Goal: Find specific page/section

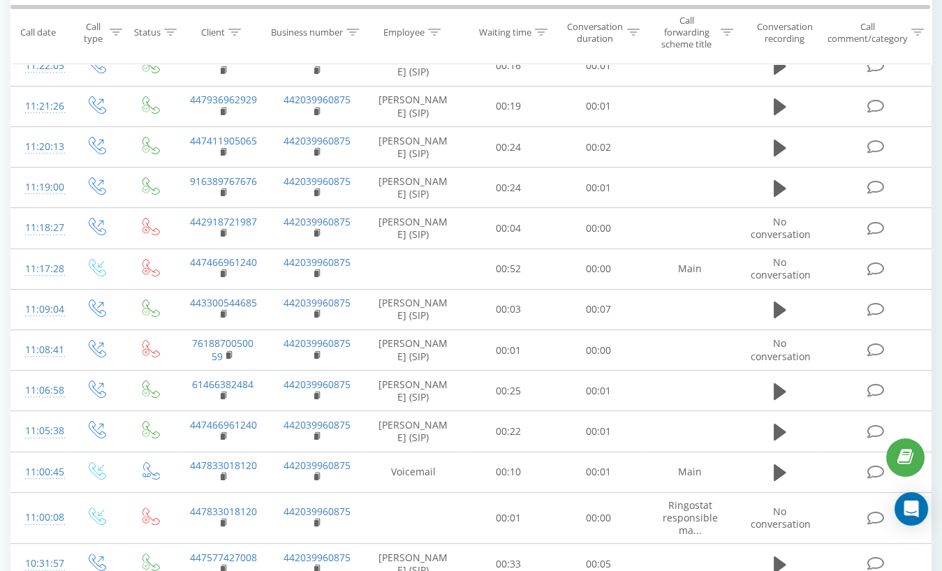
scroll to position [740, 0]
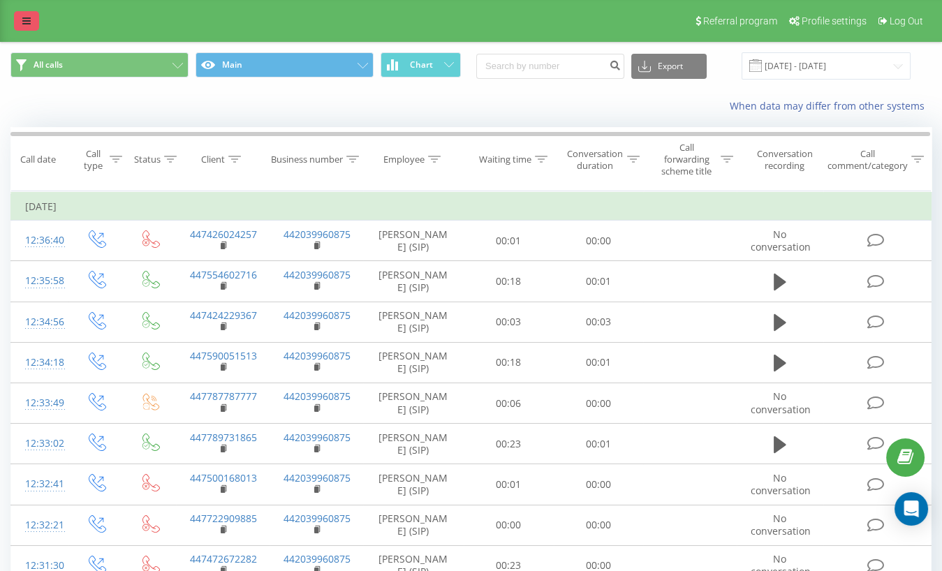
click at [29, 29] on link at bounding box center [26, 21] width 25 height 20
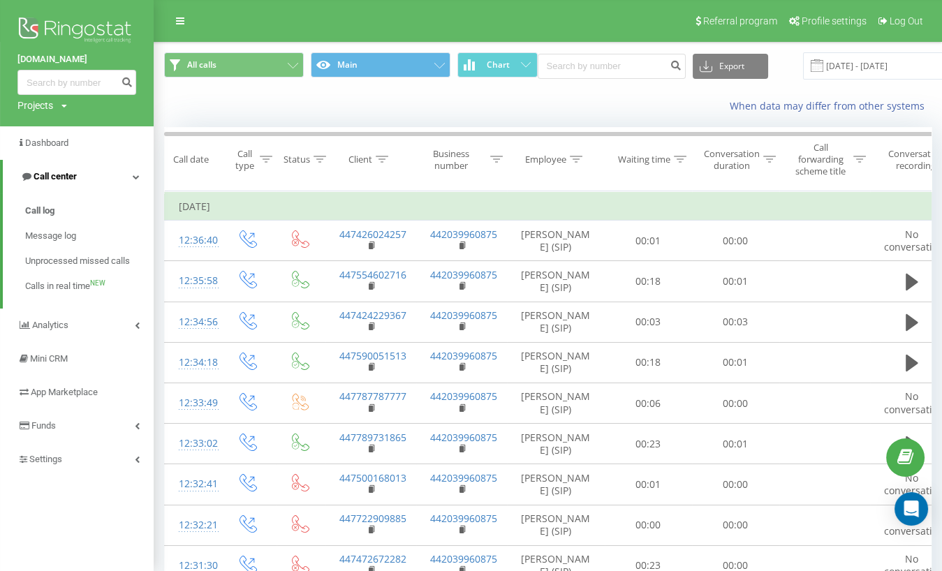
click at [126, 177] on link "Call center" at bounding box center [78, 177] width 151 height 34
